Goal: Contribute content

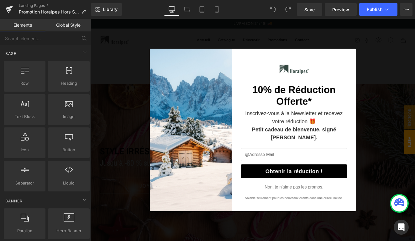
click at [312, 212] on div "Obtenir la réduction ! Non, je n'aime pas les promos. Valable seulement pour le…" at bounding box center [328, 201] width 125 height 62
click at [313, 218] on link "Non, je n'aime pas les promos." at bounding box center [328, 215] width 69 height 5
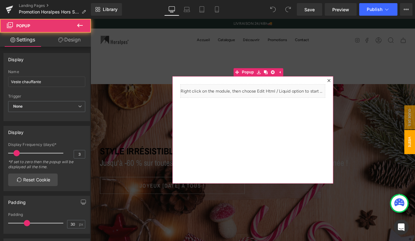
click at [369, 91] on icon at bounding box center [369, 90] width 3 height 3
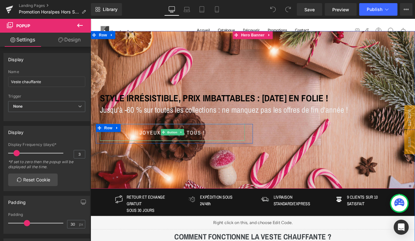
scroll to position [62, 0]
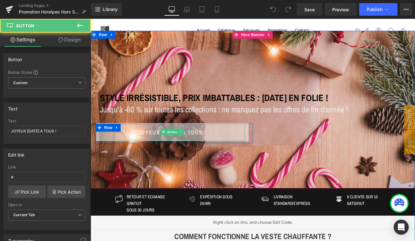
click at [194, 154] on div "JOYEUX [DATE] A TOUS ! Button" at bounding box center [186, 151] width 169 height 20
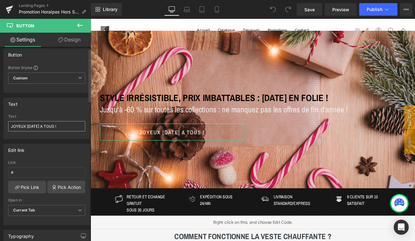
scroll to position [5, 0]
click at [64, 126] on input "JOYEUX [DATE] A TOUS !" at bounding box center [46, 125] width 77 height 10
click at [51, 126] on input "Préparez L" at bounding box center [46, 125] width 77 height 10
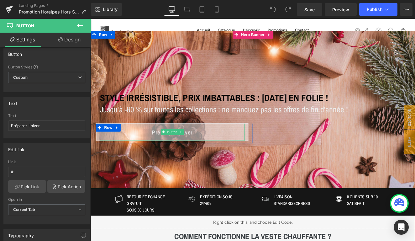
click at [237, 152] on link "Préparez l'hiver" at bounding box center [187, 151] width 178 height 21
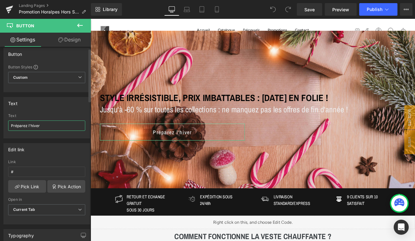
click at [71, 127] on input "Préparez l'hiver" at bounding box center [46, 125] width 77 height 10
click at [37, 126] on input "Préparez l'hiver avec nos vestes chauffantes" at bounding box center [46, 125] width 77 height 10
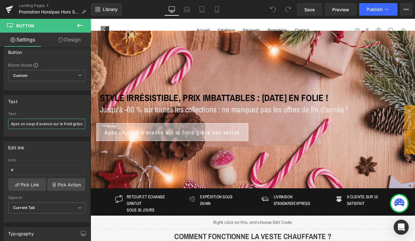
drag, startPoint x: 143, startPoint y: 143, endPoint x: 106, endPoint y: 142, distance: 37.0
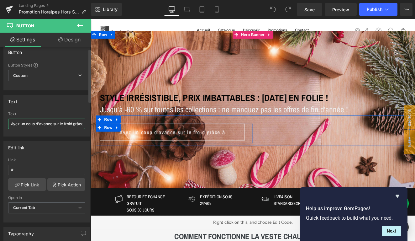
type input "Ayez un coup d'avance sur le froid grâce à [PERSON_NAME]"
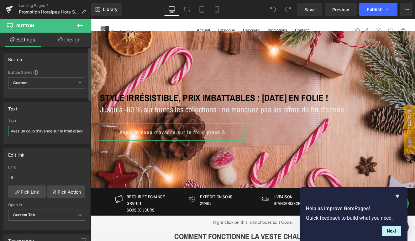
scroll to position [0, 0]
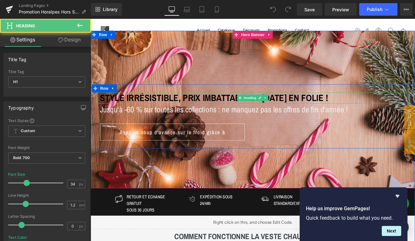
click at [142, 113] on h1 "Style irrésistible, prix imbattables : [DATE] en folie !" at bounding box center [283, 111] width 362 height 13
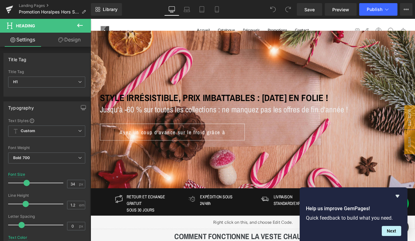
click at [69, 37] on link "Design" at bounding box center [69, 40] width 45 height 14
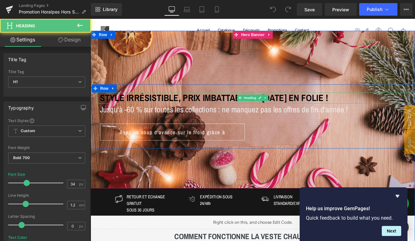
click at [299, 112] on h1 "Style irrésistible, prix imbattables : [DATE] en folie !" at bounding box center [283, 111] width 362 height 13
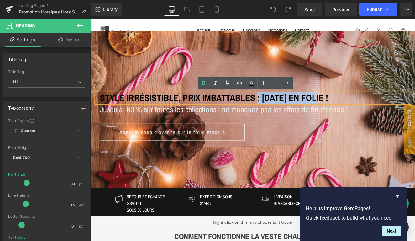
drag, startPoint x: 282, startPoint y: 114, endPoint x: 356, endPoint y: 110, distance: 73.8
click at [356, 110] on h1 "Style irrésistible, prix imbattables : [DATE] en folie !" at bounding box center [283, 111] width 362 height 13
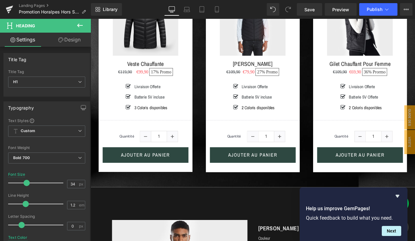
scroll to position [555, 0]
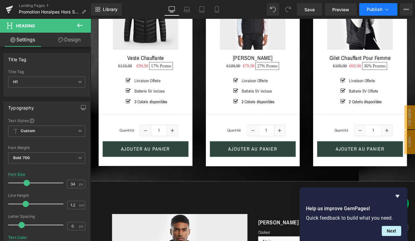
click at [377, 11] on span "Publish" at bounding box center [375, 9] width 16 height 5
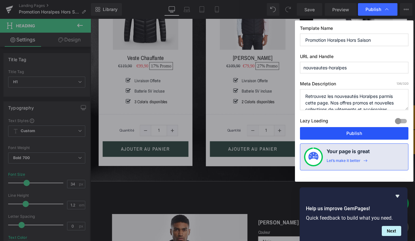
click at [356, 131] on button "Publish" at bounding box center [354, 133] width 109 height 13
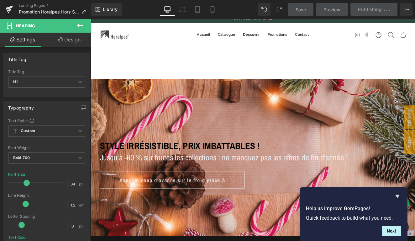
scroll to position [8, 0]
